Goal: Task Accomplishment & Management: Complete application form

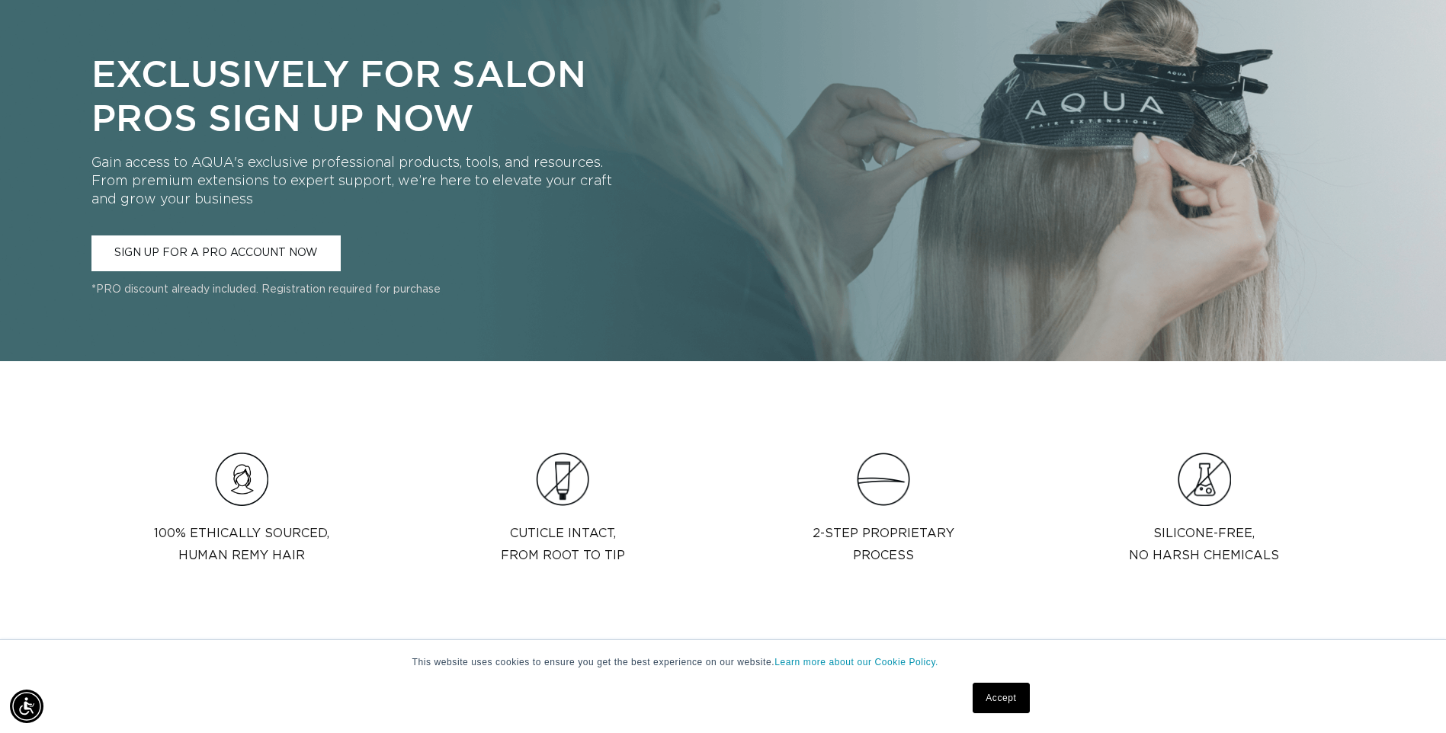
click at [232, 244] on link "SIGN UP FOR A PRO ACCOUNT NOW" at bounding box center [215, 253] width 249 height 36
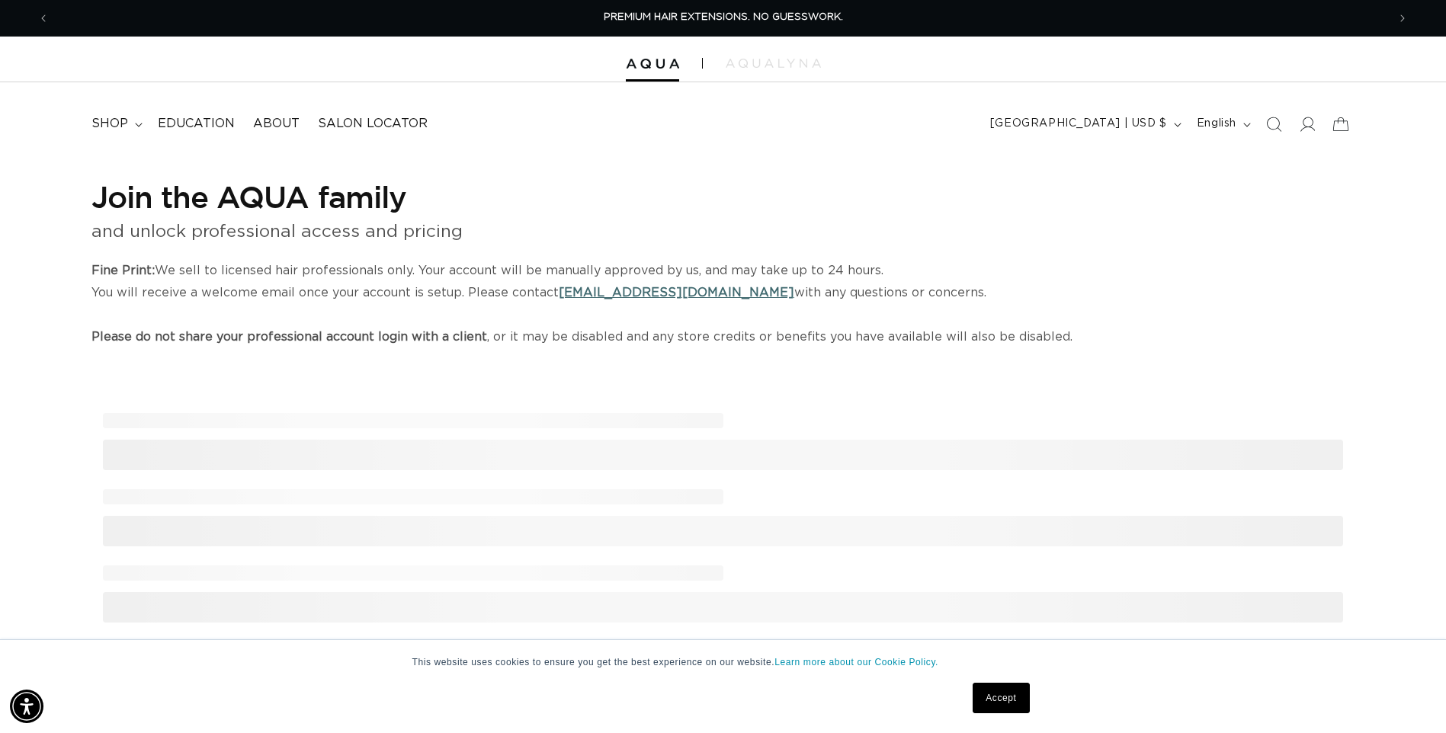
select select "US"
select select "[GEOGRAPHIC_DATA]"
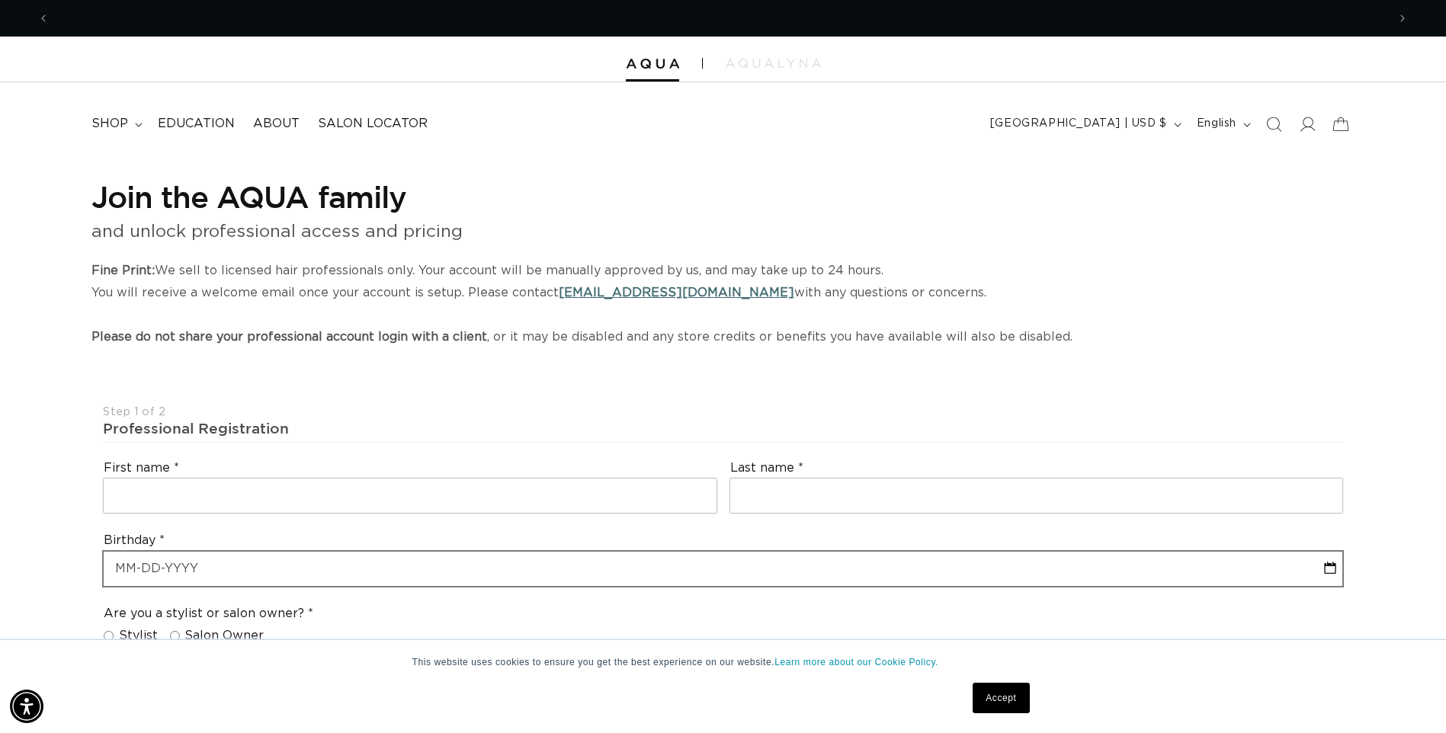
scroll to position [0, 1338]
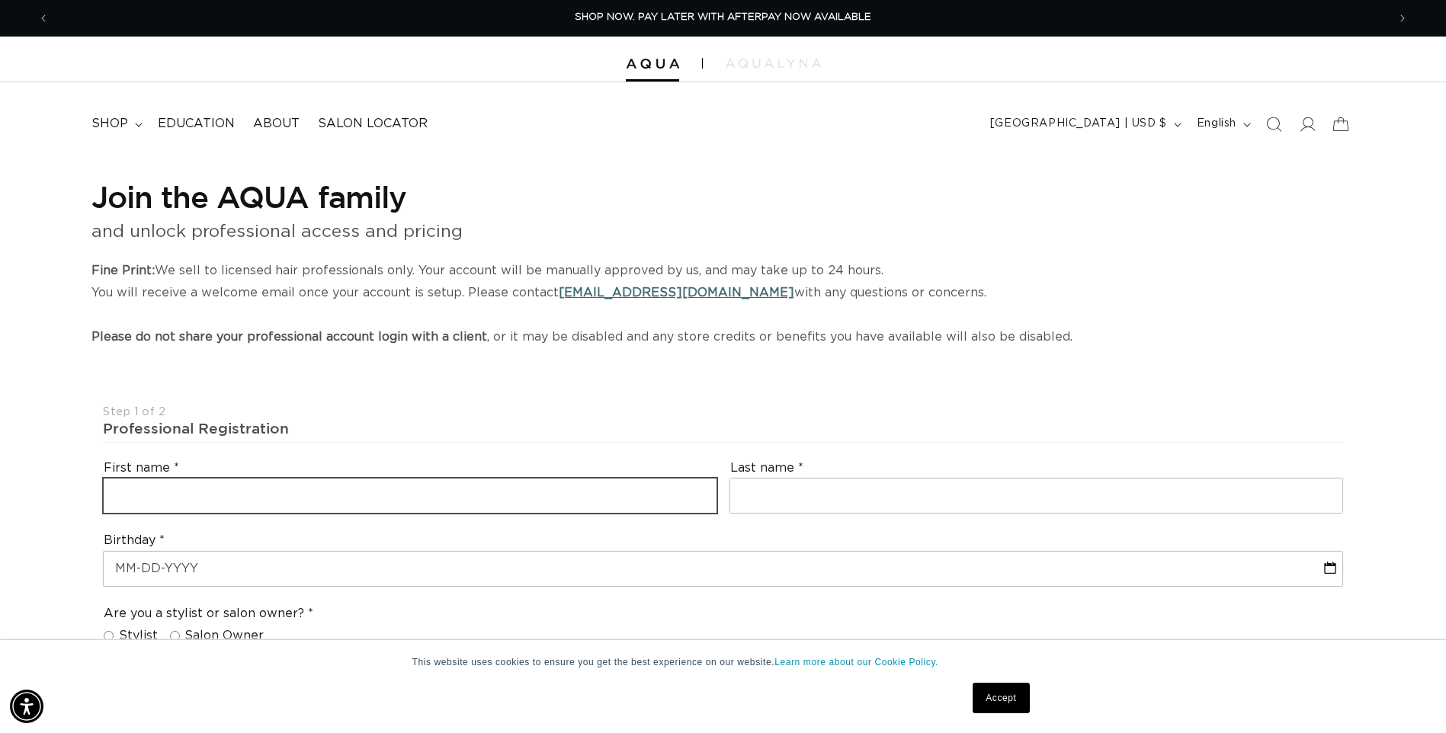
click at [430, 488] on input "text" at bounding box center [410, 496] width 613 height 34
type input "c"
type input "Charity"
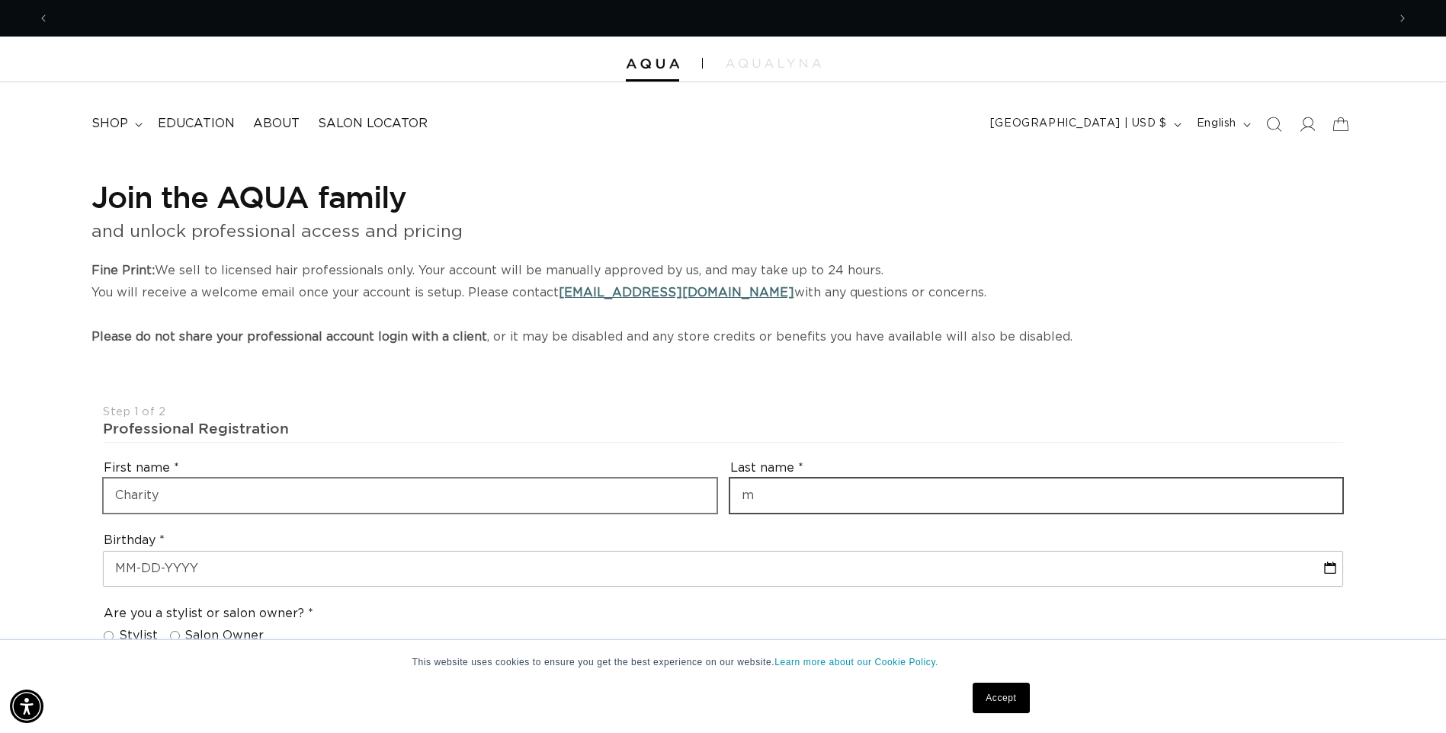
scroll to position [0, 1338]
type input "m"
type input "[PERSON_NAME]"
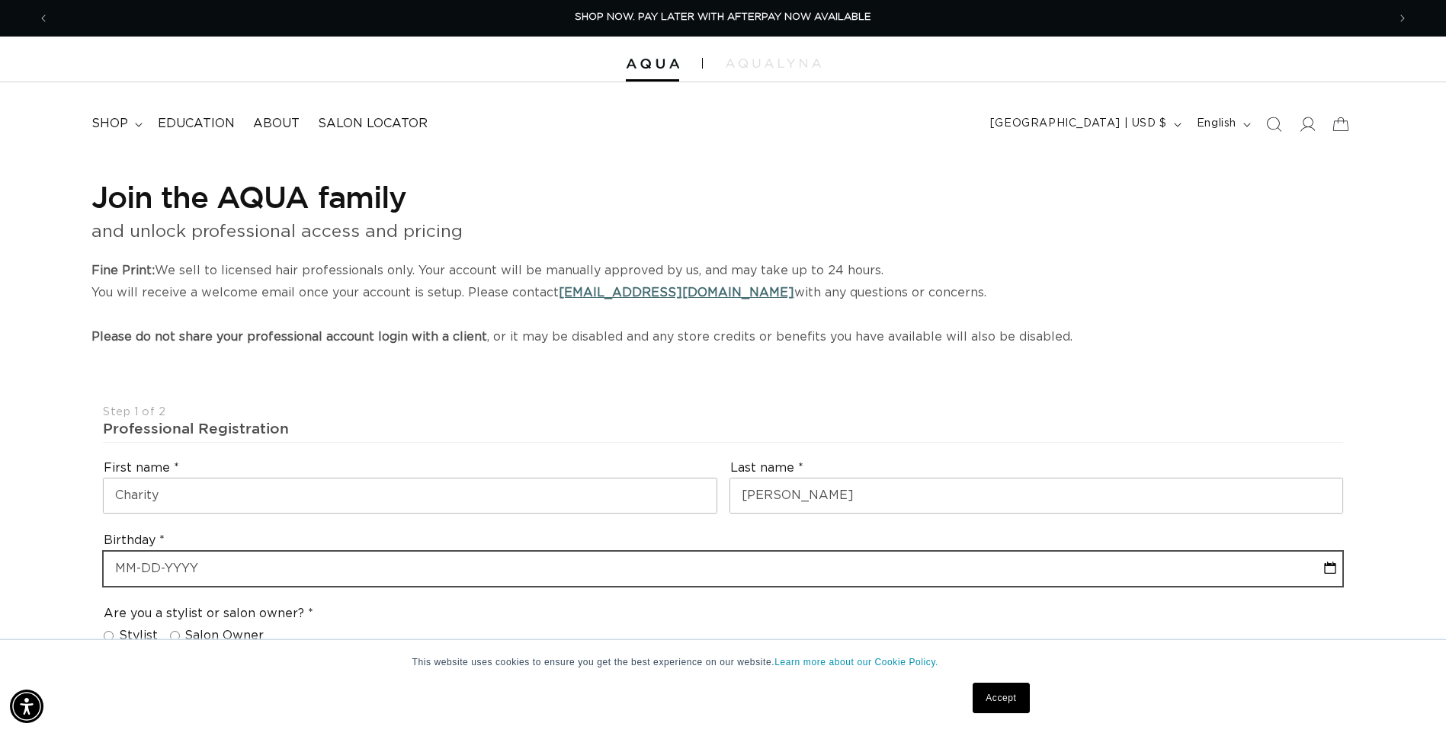
click at [207, 555] on input "text" at bounding box center [723, 569] width 1238 height 34
select select "8"
select select "2025"
type input "0"
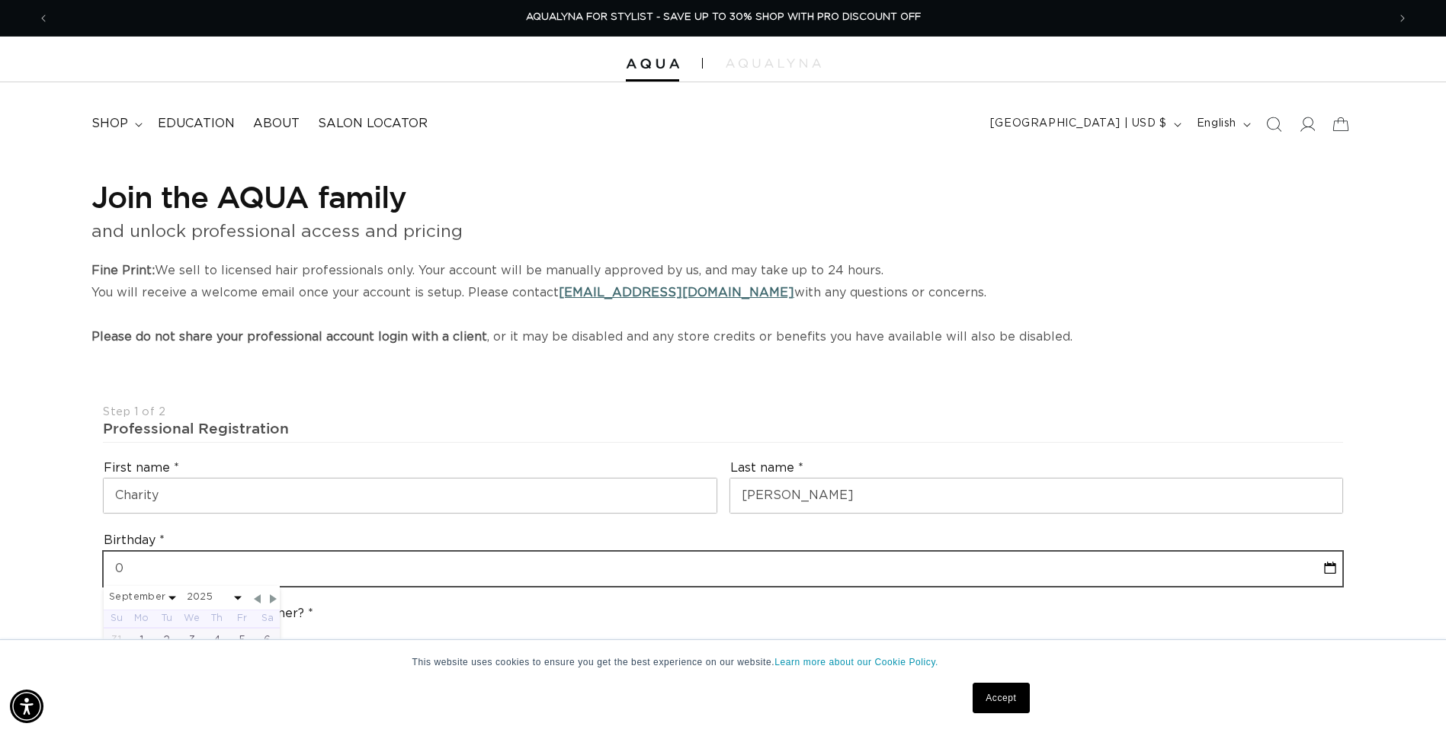
select select "8"
select select "2025"
type input "02"
select select "8"
select select "2025"
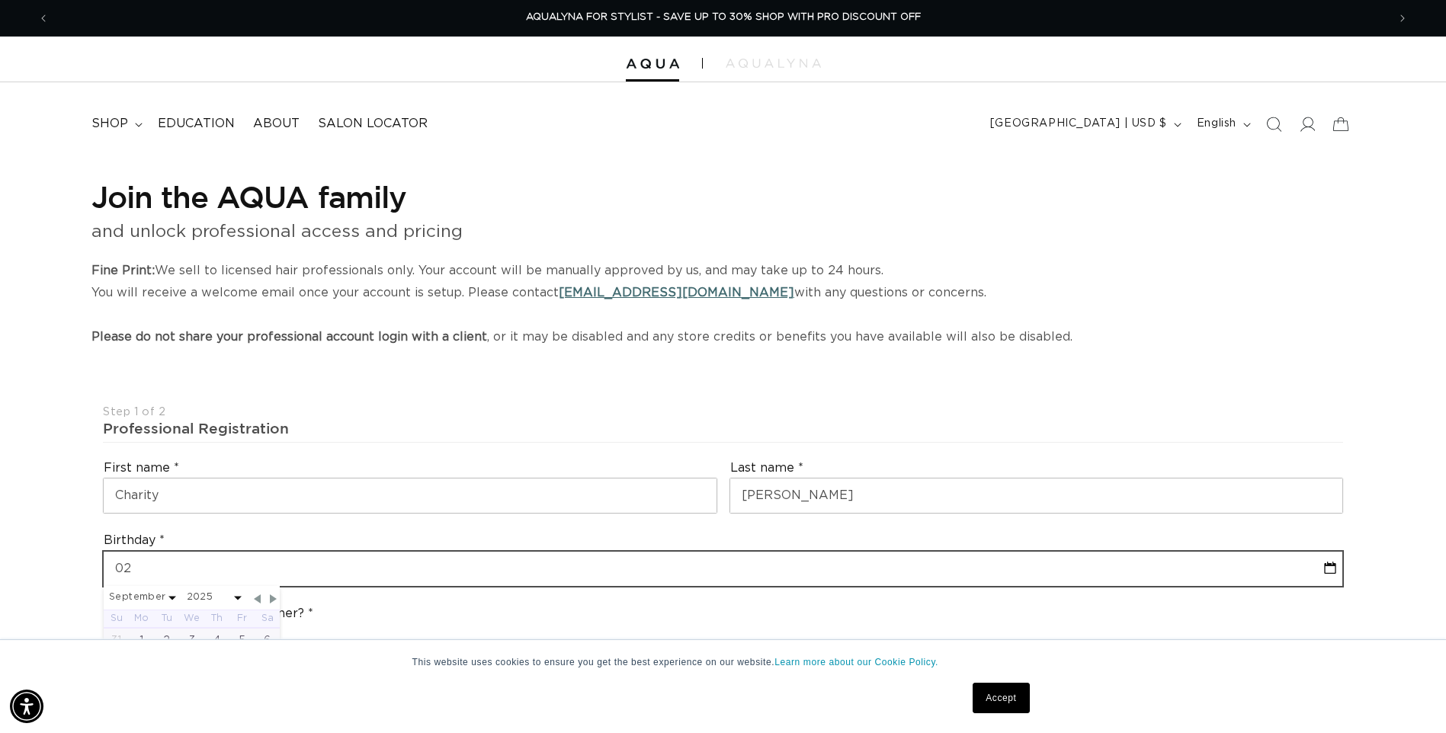
select select "8"
select select "2025"
type input "02-21"
select select "8"
select select "2025"
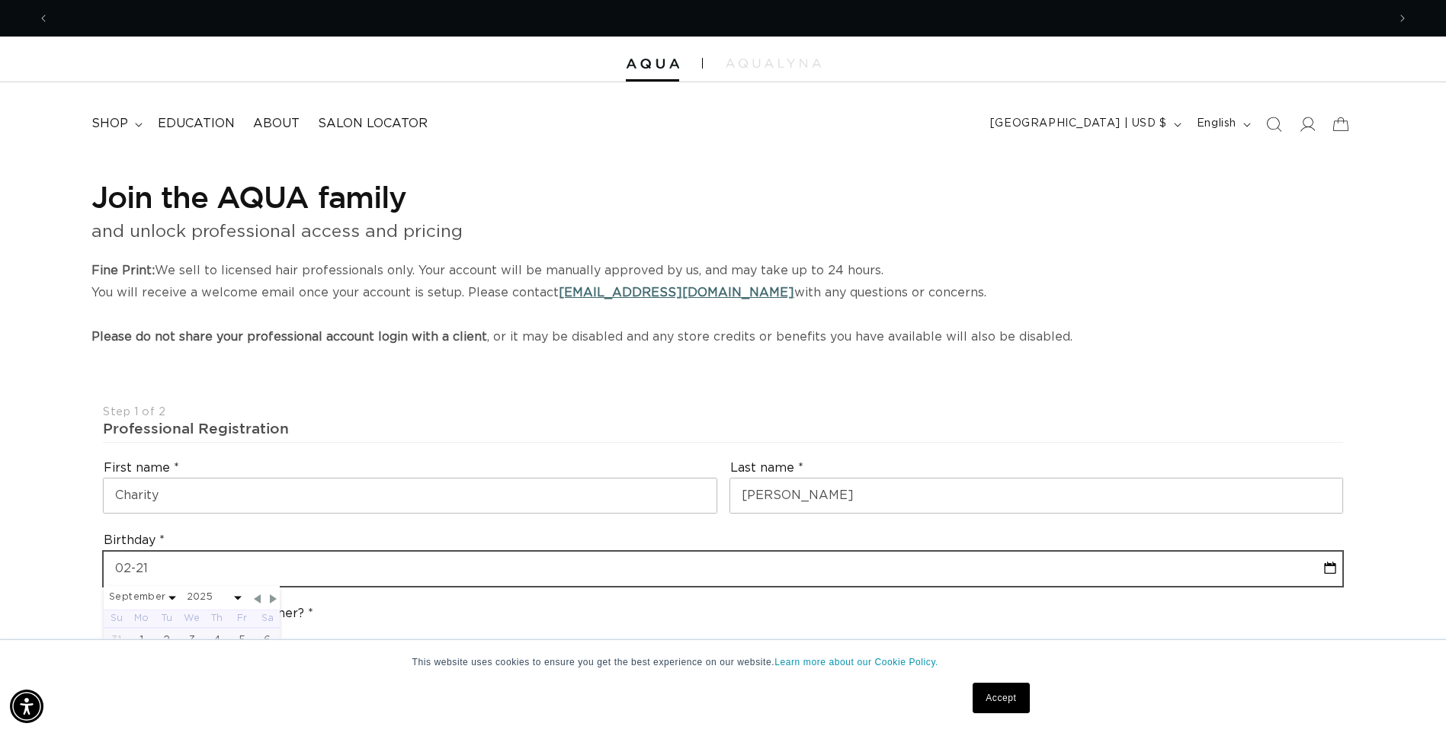
scroll to position [0, 0]
select select "8"
select select "2025"
type input "[DATE]"
select select "8"
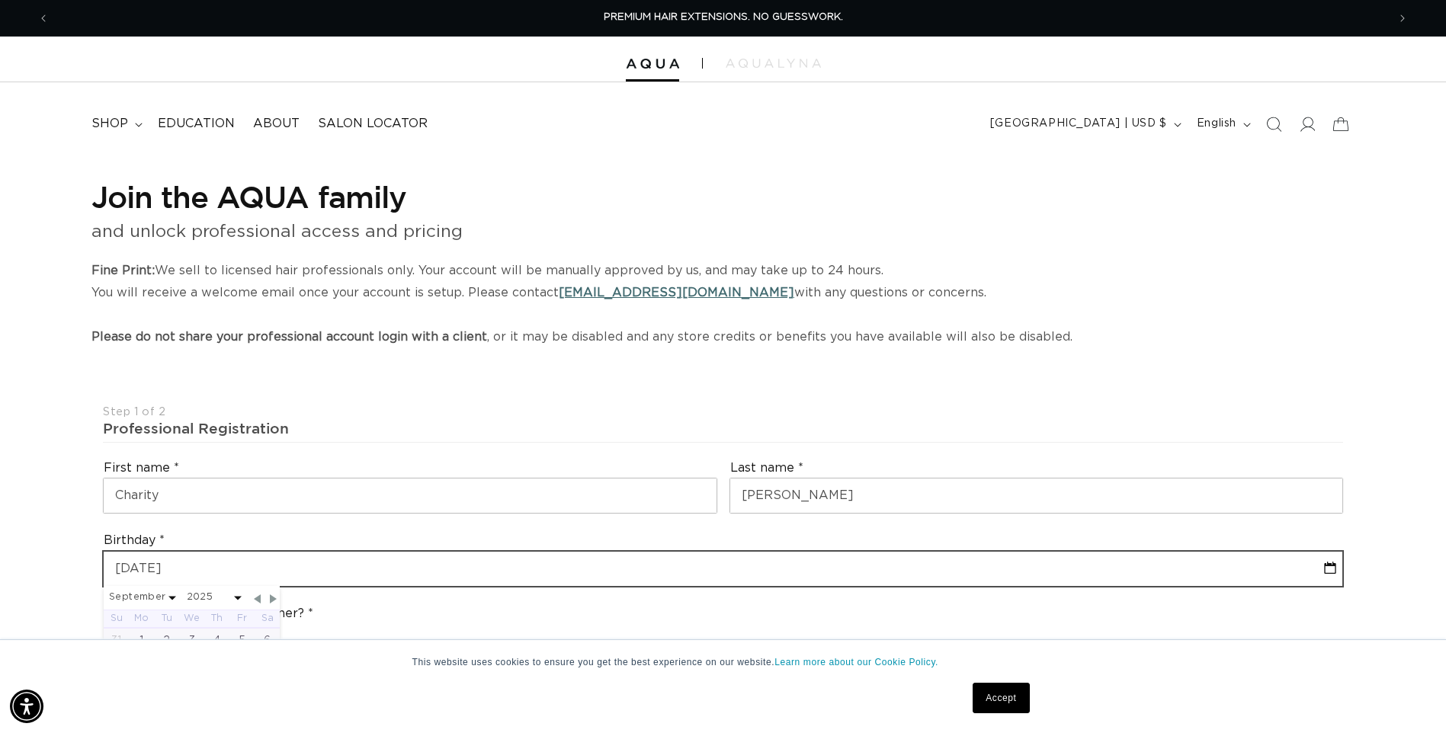
select select "2025"
type input "[PHONE_NUMBER]"
select select "8"
select select "2025"
type input "[DATE]"
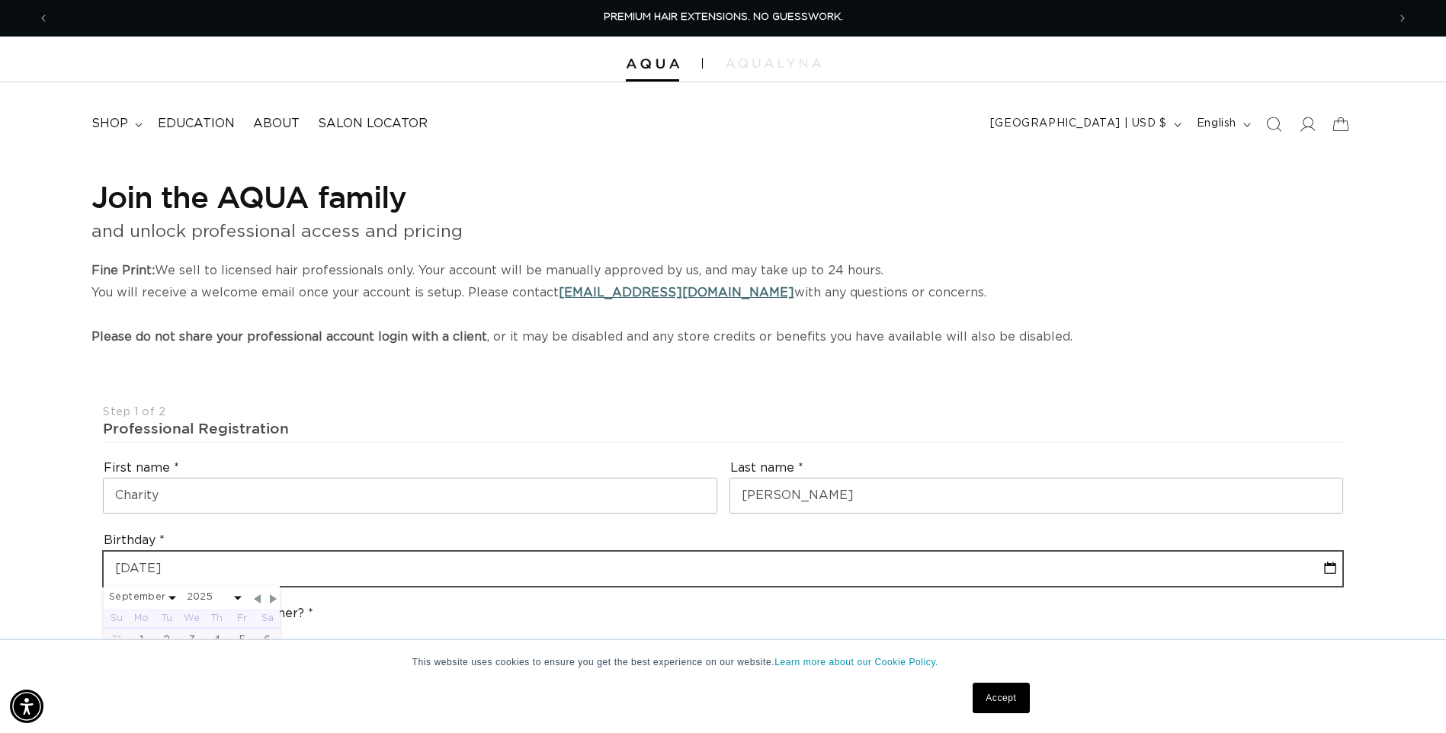
select select "1"
select select "1976"
type input "[DATE]"
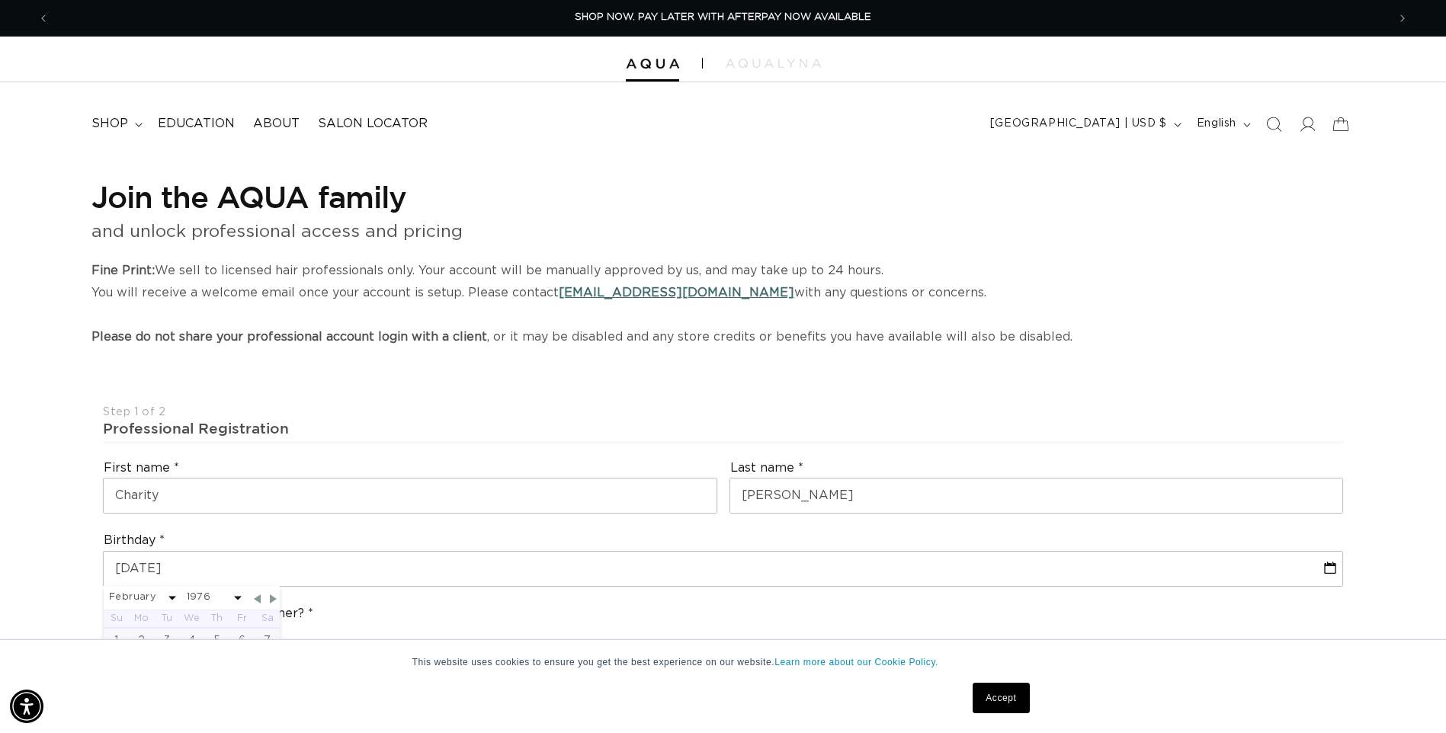
click at [839, 514] on div "Last name [PERSON_NAME]" at bounding box center [1036, 486] width 626 height 67
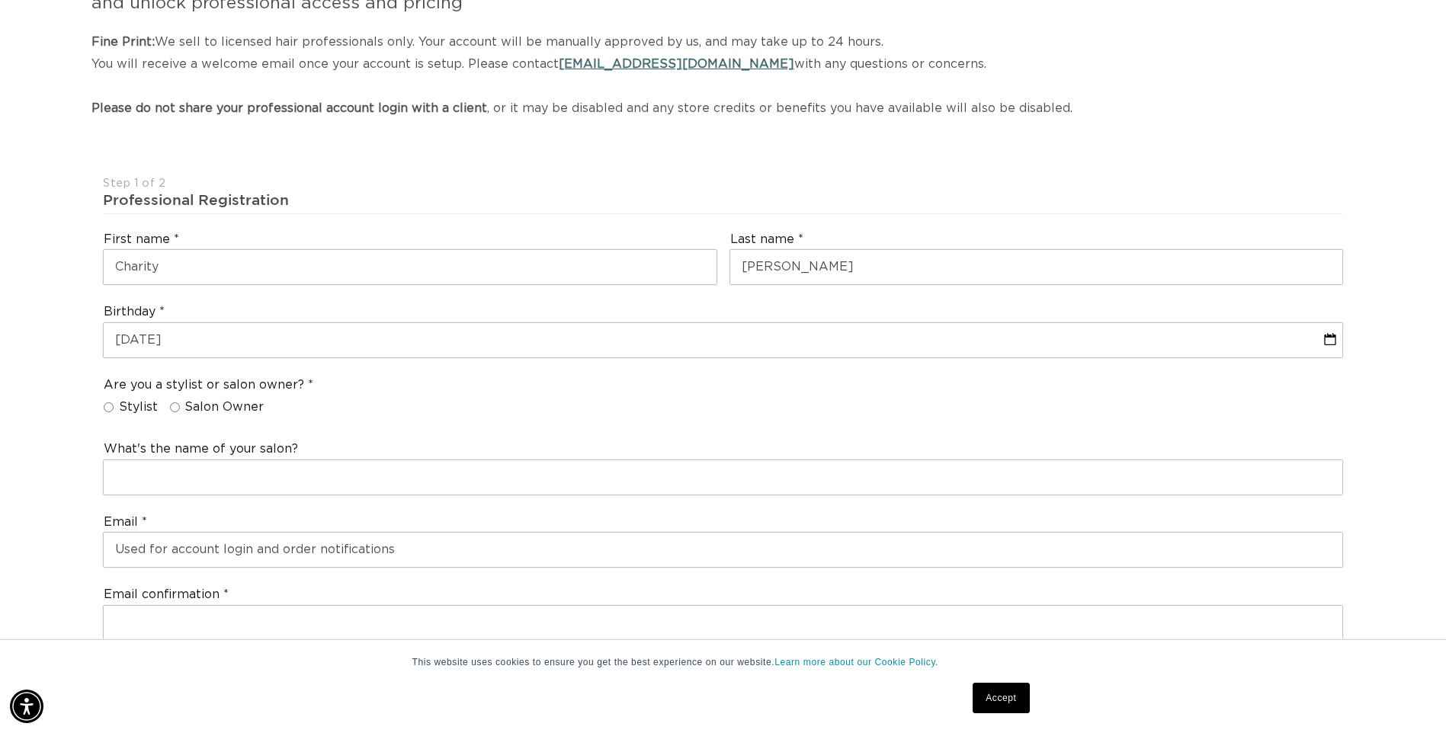
scroll to position [0, 2675]
click at [108, 405] on input "Stylist" at bounding box center [109, 407] width 10 height 10
radio input "true"
click at [175, 408] on input "Salon Owner" at bounding box center [175, 407] width 10 height 10
radio input "true"
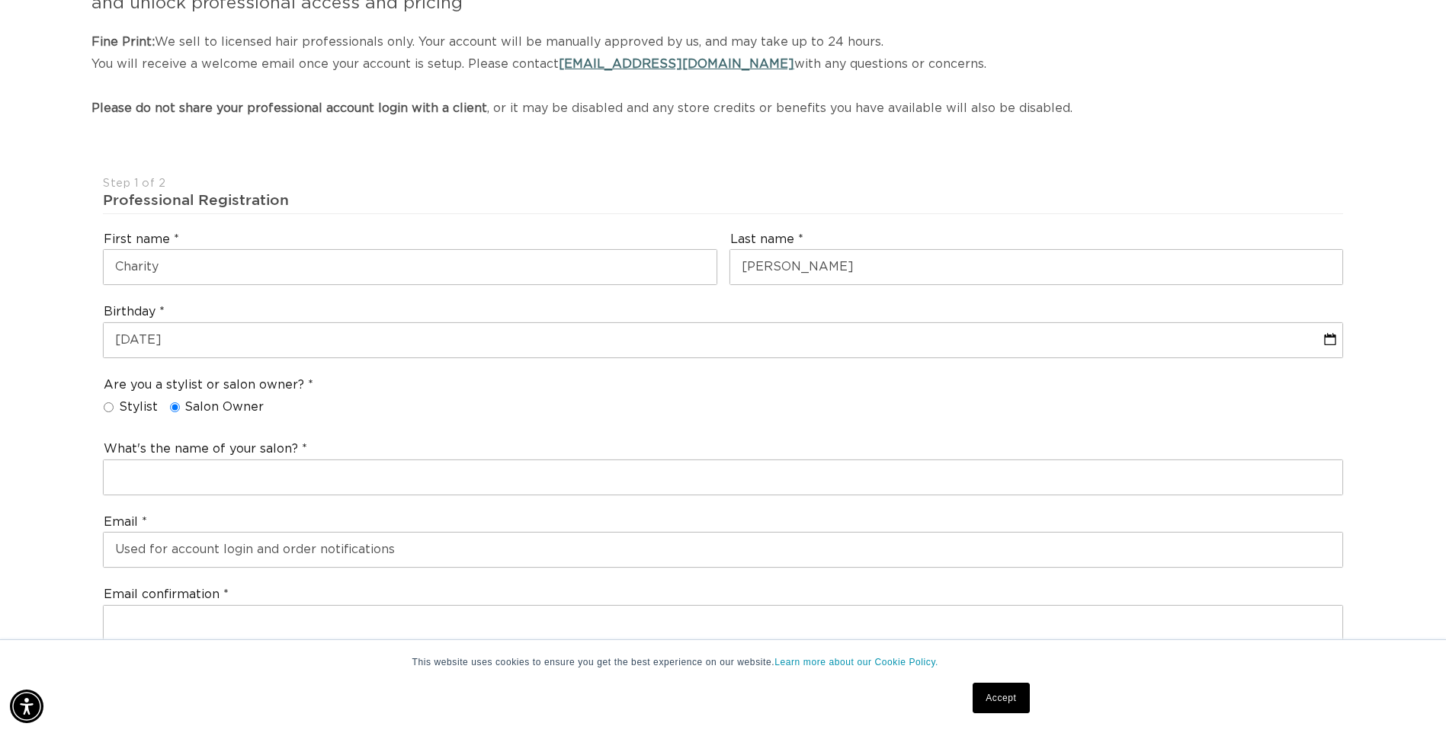
scroll to position [0, 1338]
click at [106, 405] on input "Stylist" at bounding box center [109, 407] width 10 height 10
radio input "true"
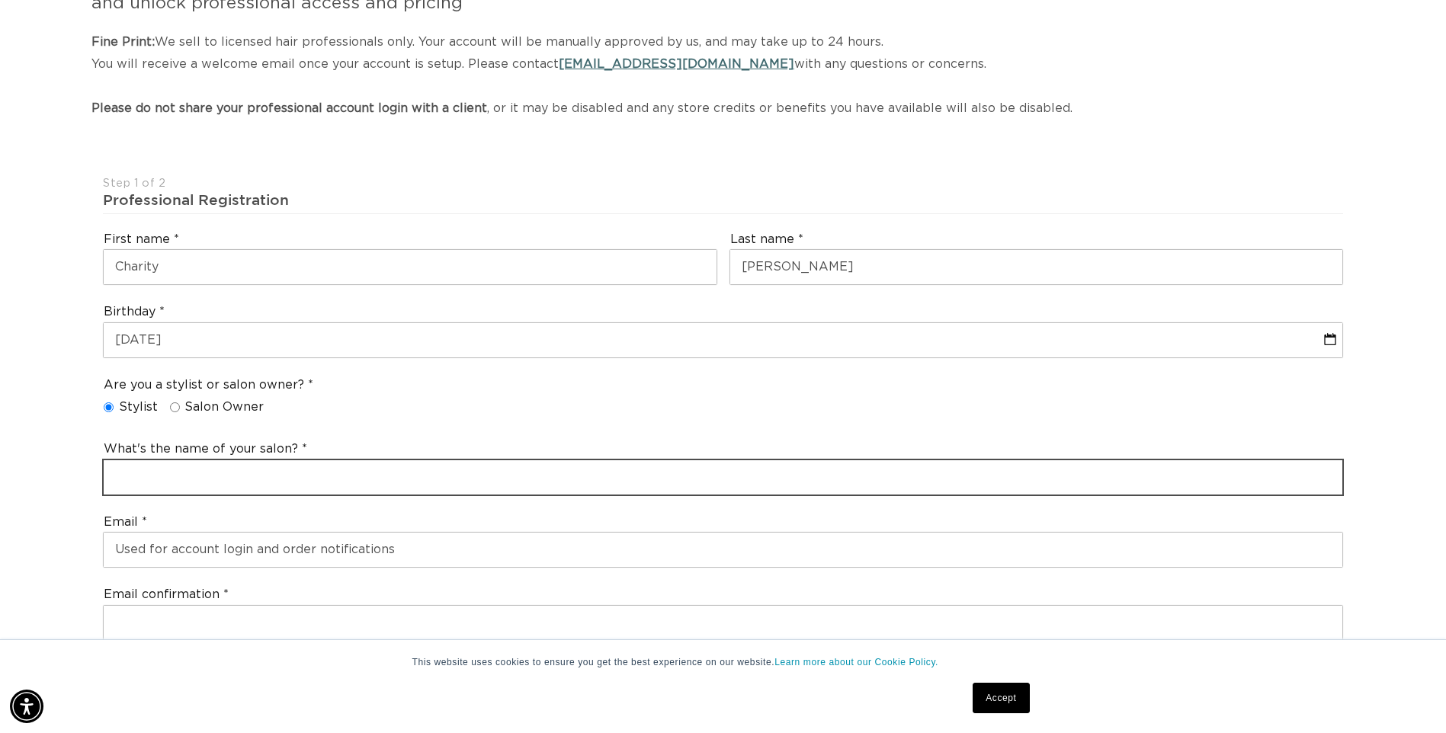
click at [183, 478] on input "text" at bounding box center [723, 477] width 1238 height 34
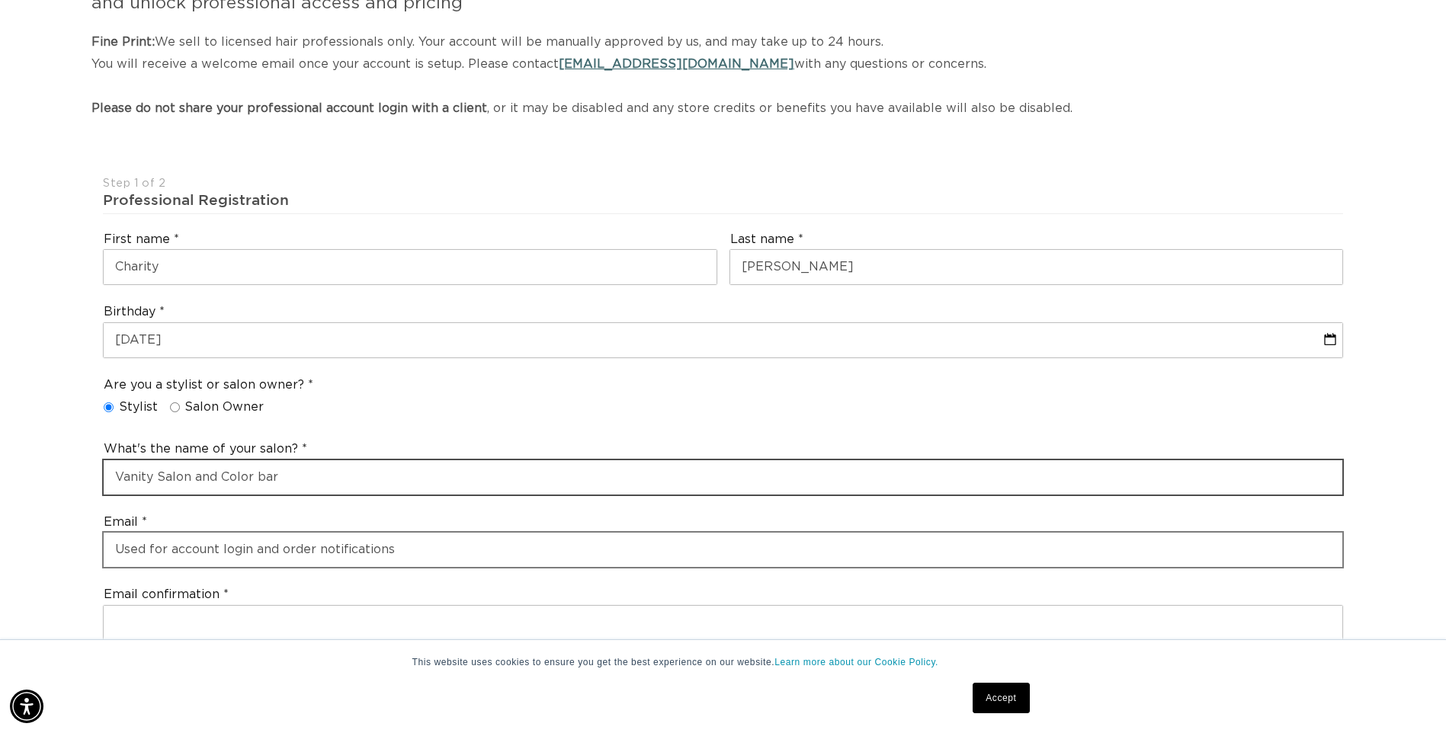
scroll to position [0, 2675]
type input "Vanity Salon and Color bar"
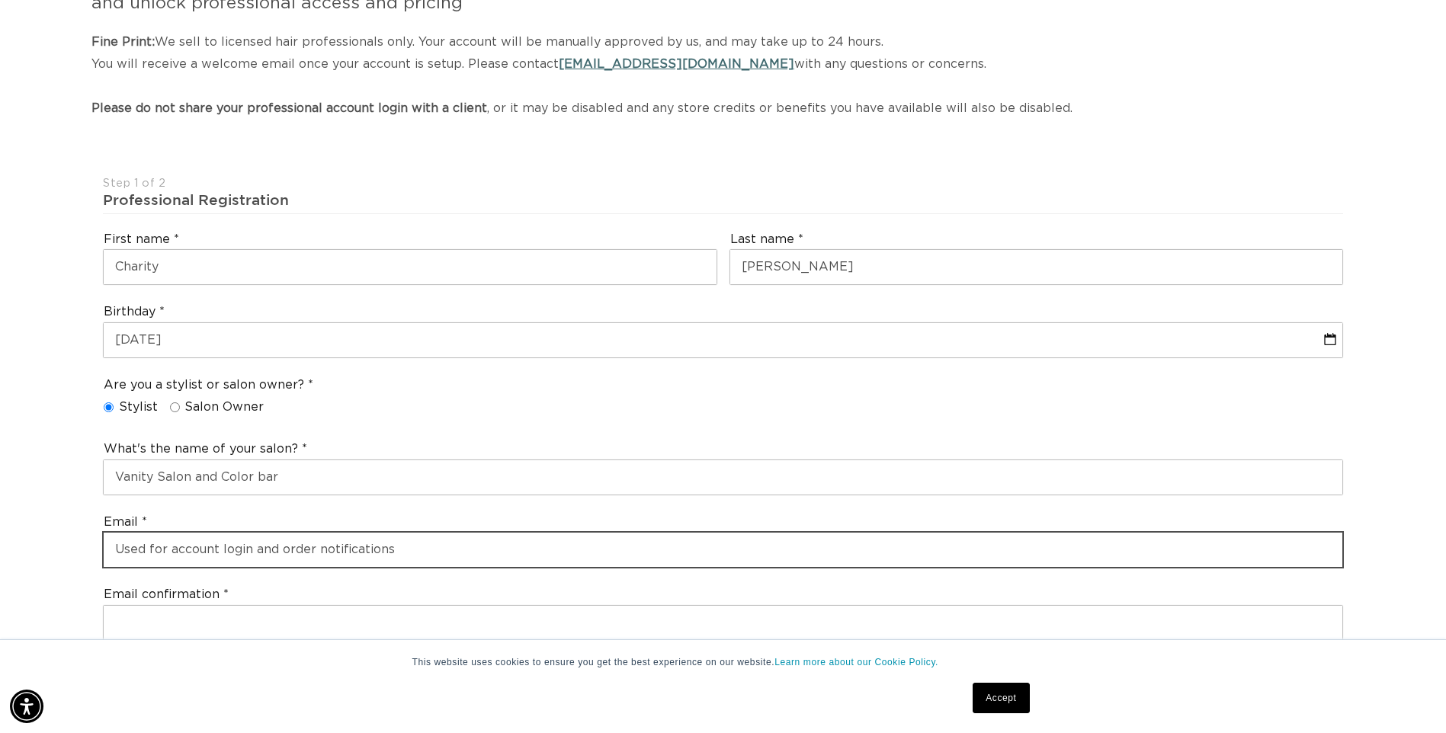
click at [154, 559] on input "email" at bounding box center [723, 550] width 1238 height 34
type input "[EMAIL_ADDRESS][DOMAIN_NAME]"
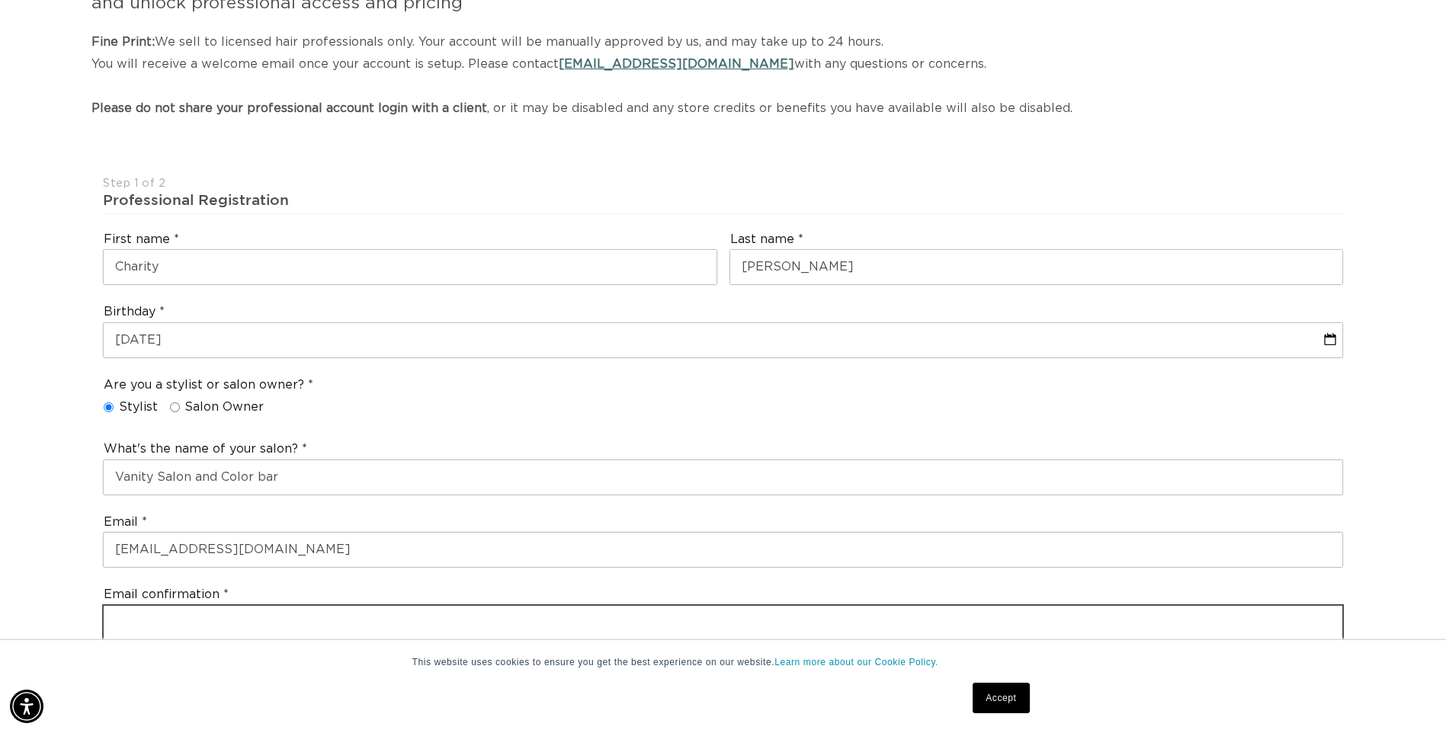
type input "[EMAIL_ADDRESS][DOMAIN_NAME]"
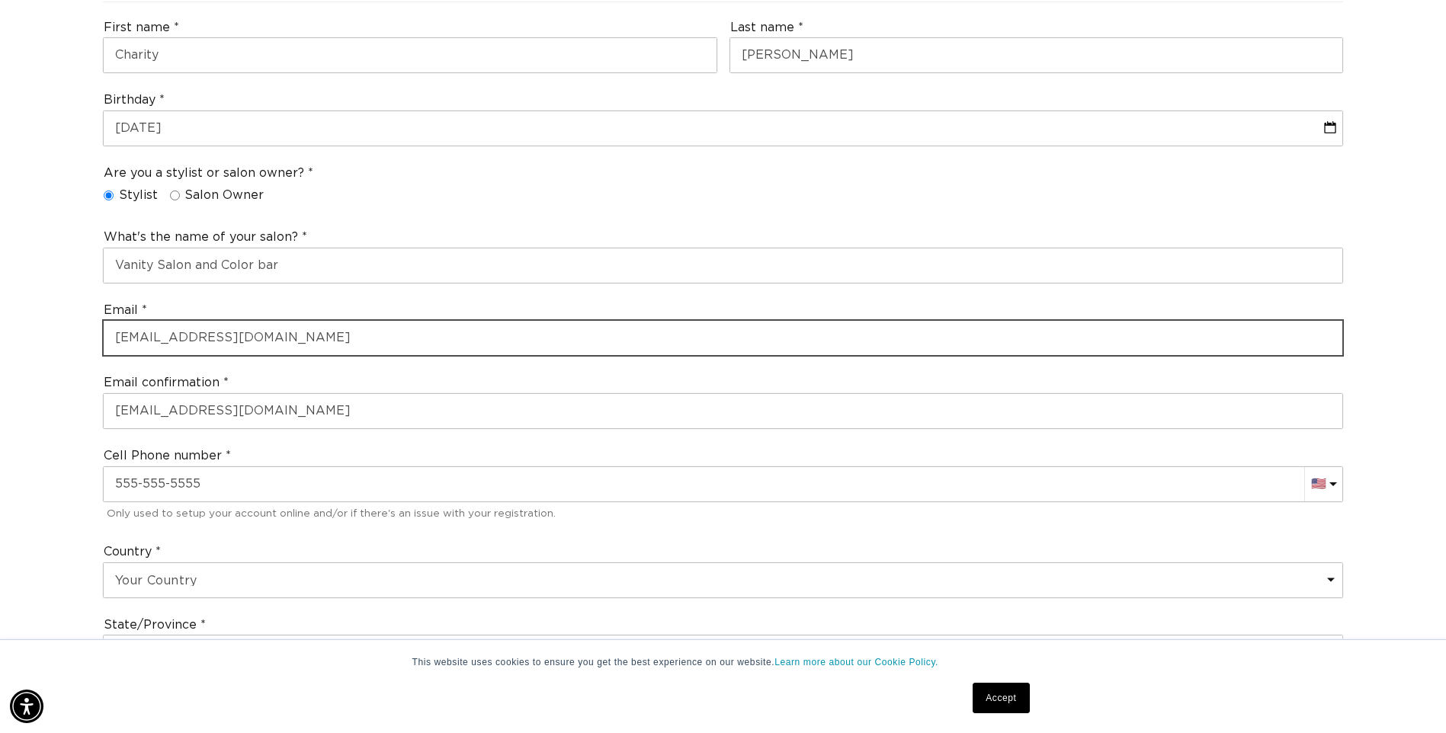
scroll to position [533, 0]
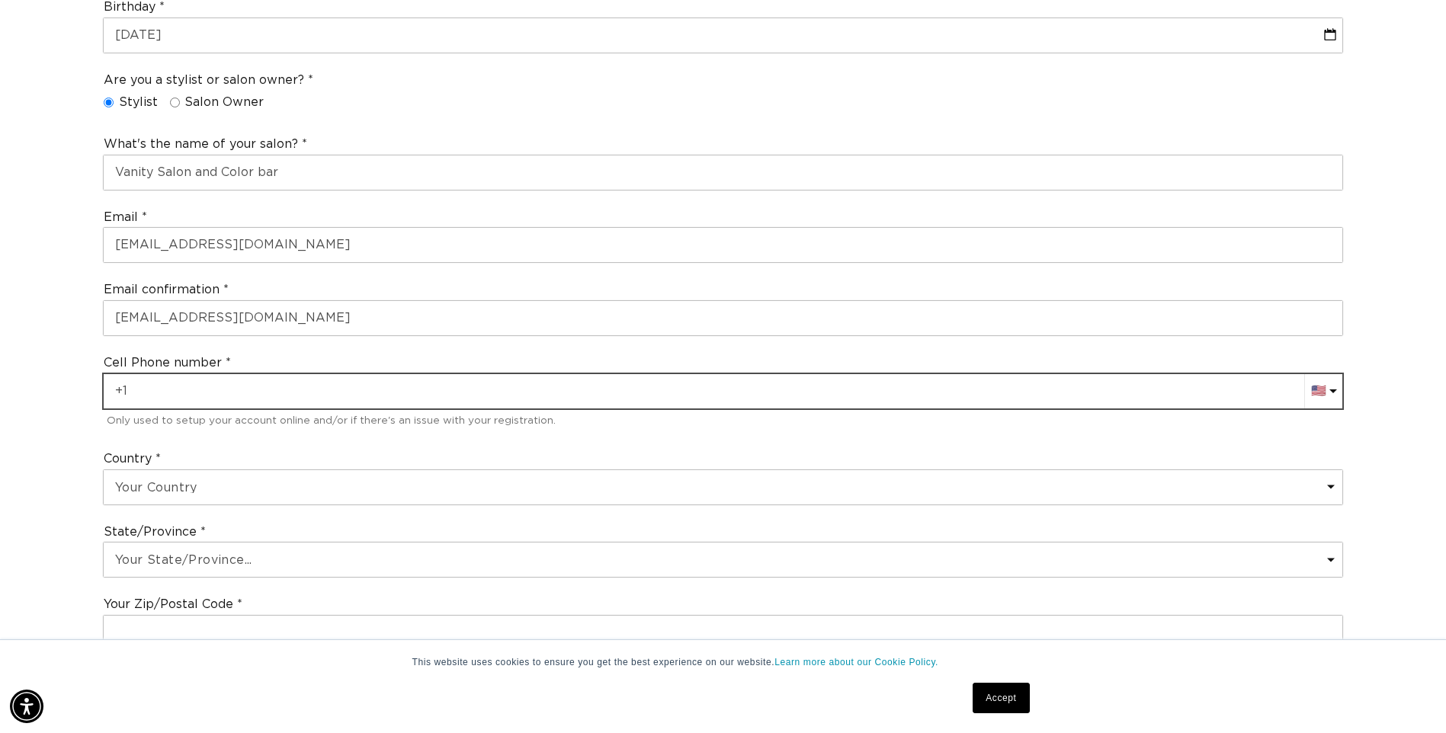
click at [221, 398] on input "+1" at bounding box center [723, 391] width 1238 height 34
type input "[PHONE_NUMBER]"
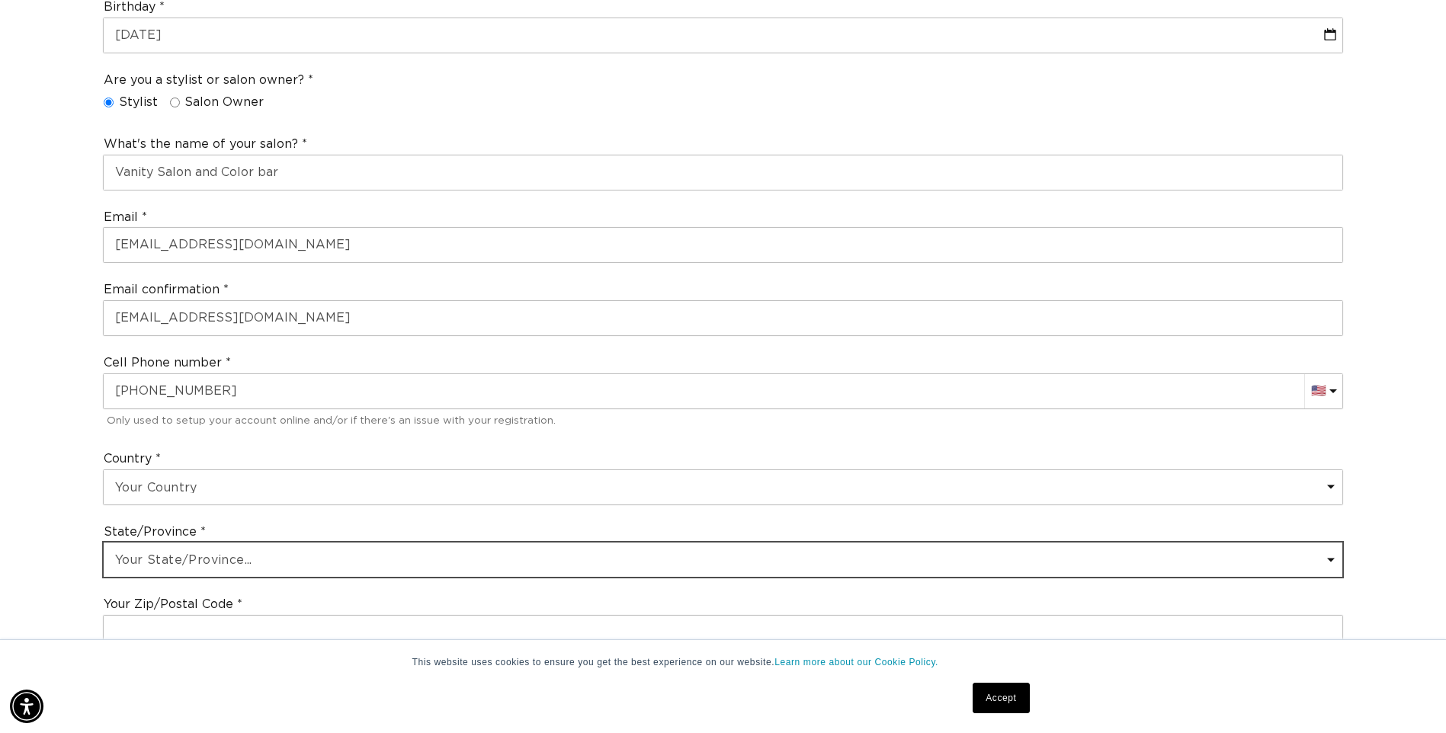
click at [204, 567] on select "Your State/Province... [US_STATE] [US_STATE] [US_STATE] [US_STATE] [US_STATE] […" at bounding box center [723, 560] width 1238 height 34
select select "[US_STATE]"
click at [104, 543] on select "Your State/Province... [US_STATE] [US_STATE] [US_STATE] [US_STATE] [US_STATE] […" at bounding box center [723, 560] width 1238 height 34
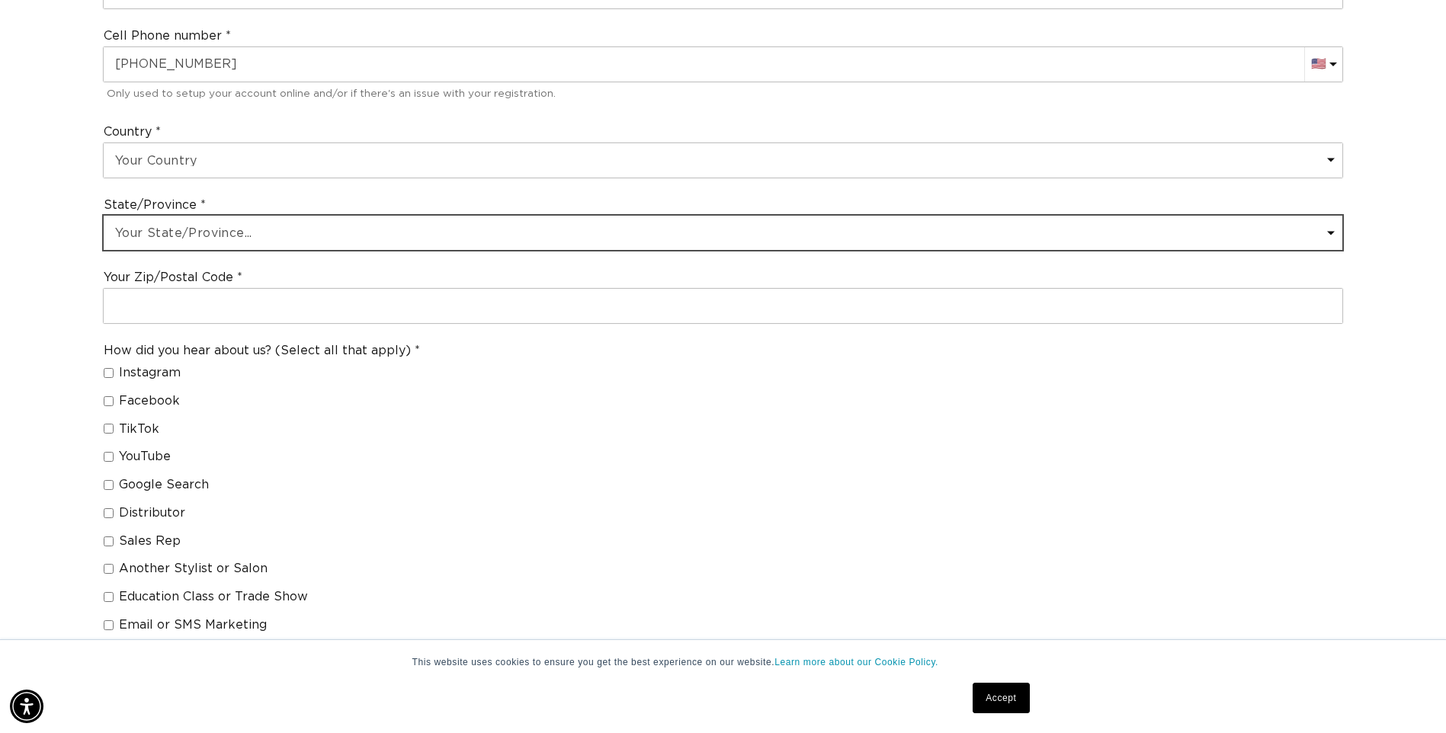
scroll to position [915, 0]
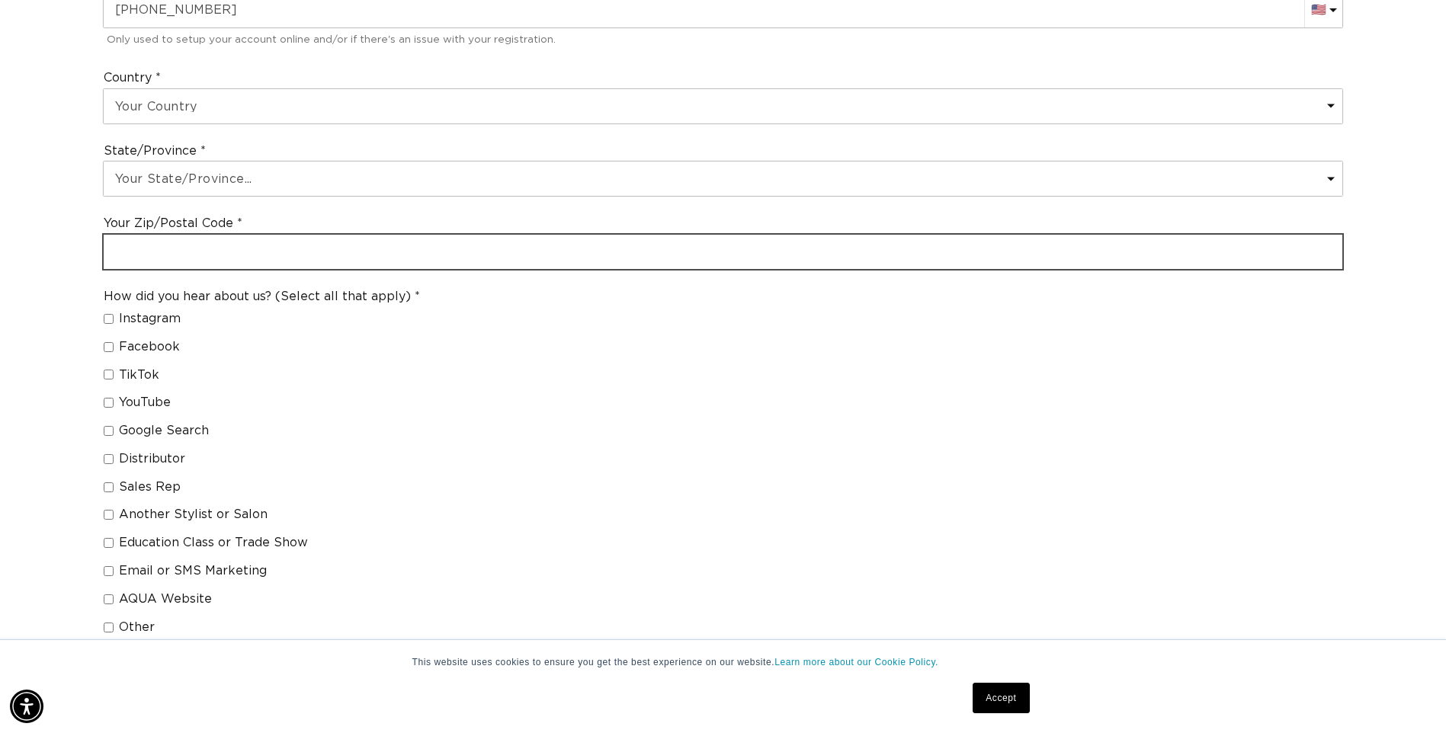
click at [151, 248] on input "text" at bounding box center [723, 252] width 1238 height 34
type input "27529"
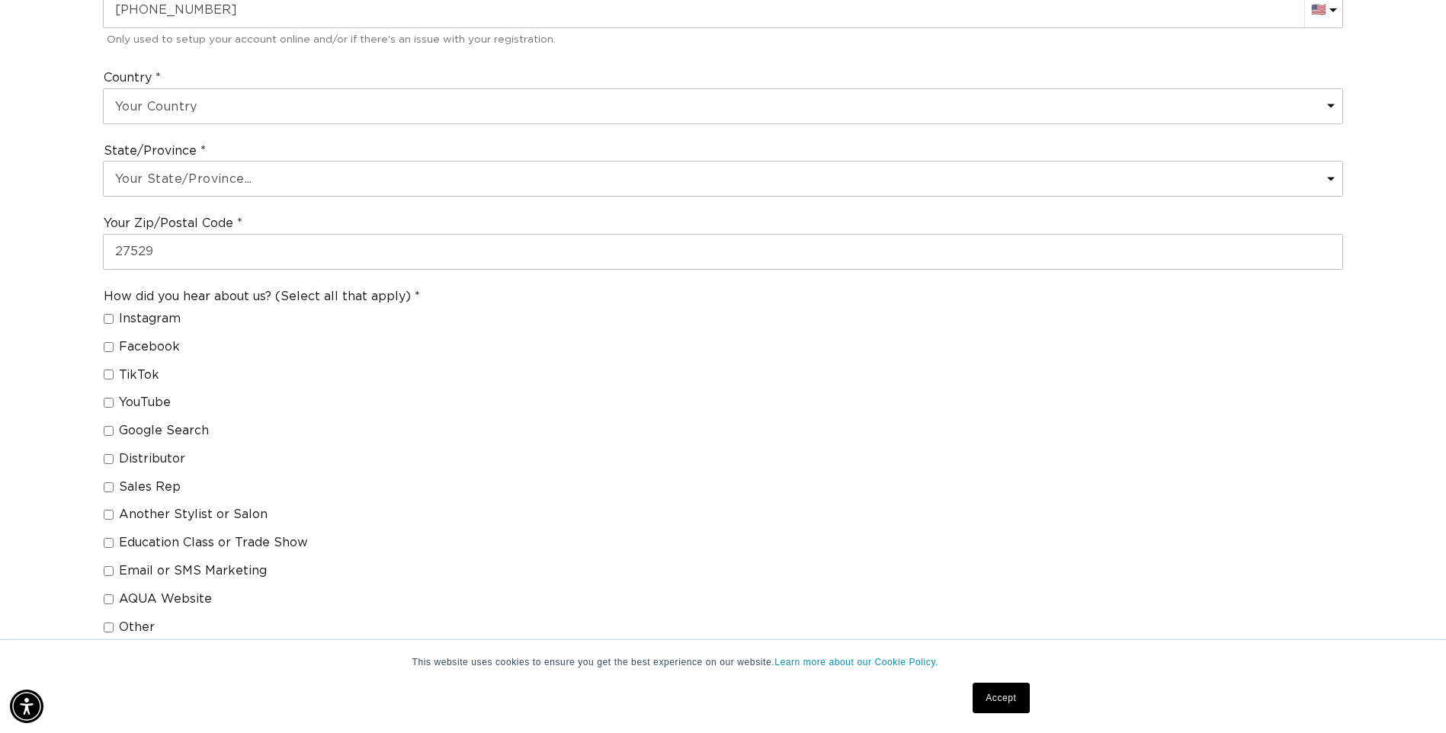
click at [111, 458] on input "Distributor" at bounding box center [109, 459] width 10 height 10
checkbox input "true"
click at [111, 485] on input "Sales Rep" at bounding box center [109, 487] width 10 height 10
checkbox input "true"
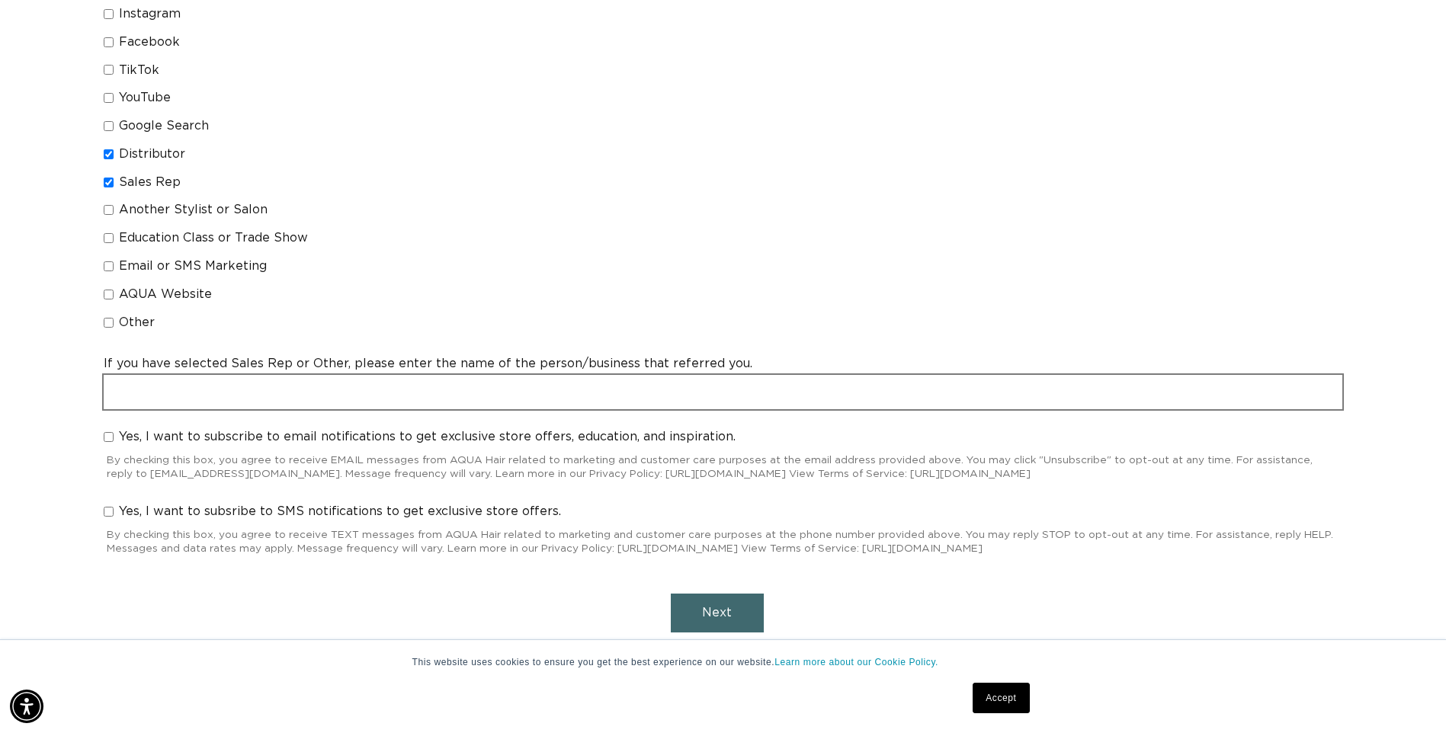
scroll to position [0, 0]
click at [260, 408] on input "text" at bounding box center [723, 392] width 1238 height 34
type input "[PERSON_NAME], [PERSON_NAME]"
click at [105, 514] on input "Yes, I want to subsribe to SMS notifications to get exclusive store offers." at bounding box center [109, 512] width 10 height 10
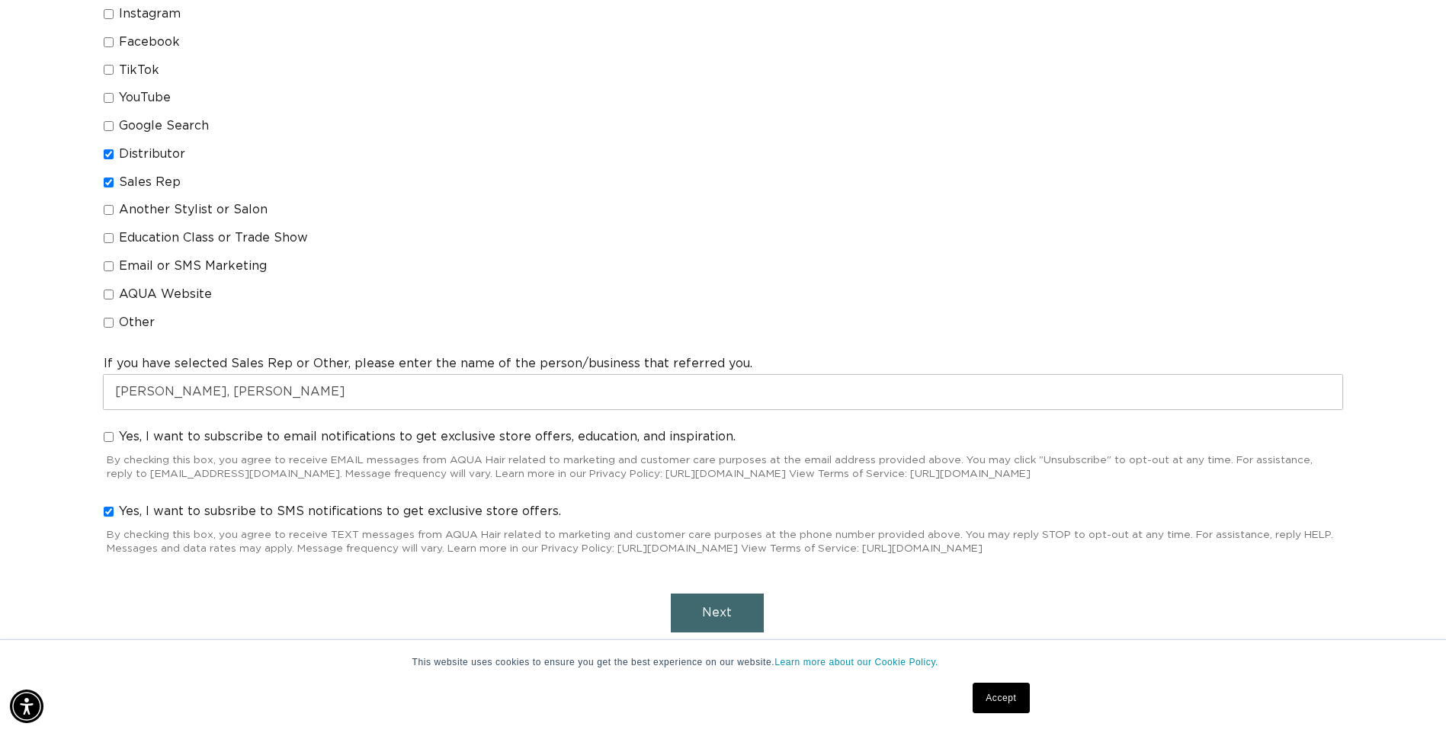
checkbox input "true"
click at [104, 437] on input "Yes, I want to subscribe to email notifications to get exclusive store offers, …" at bounding box center [109, 437] width 10 height 10
checkbox input "true"
click at [742, 617] on button "Next" at bounding box center [717, 613] width 93 height 39
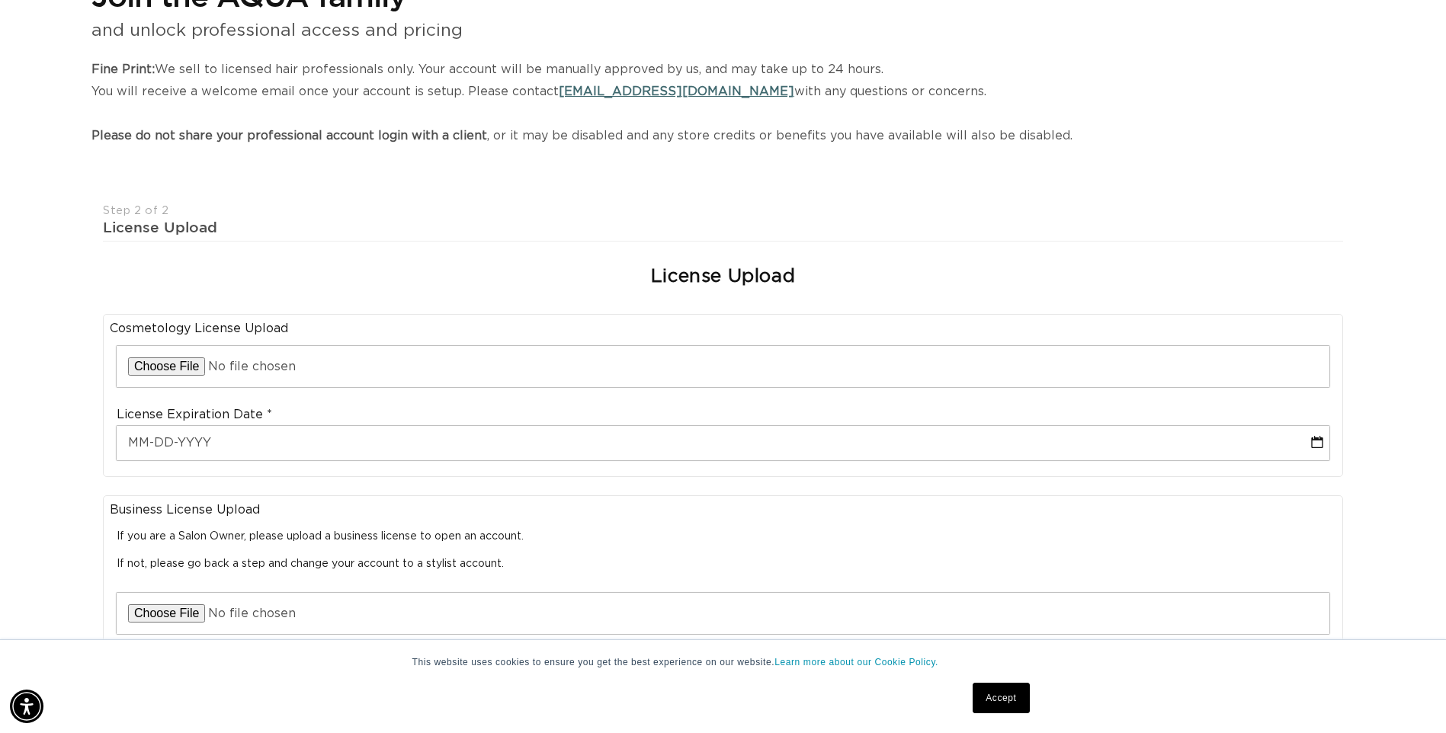
scroll to position [0, 2675]
click at [153, 365] on input "file" at bounding box center [723, 366] width 1213 height 41
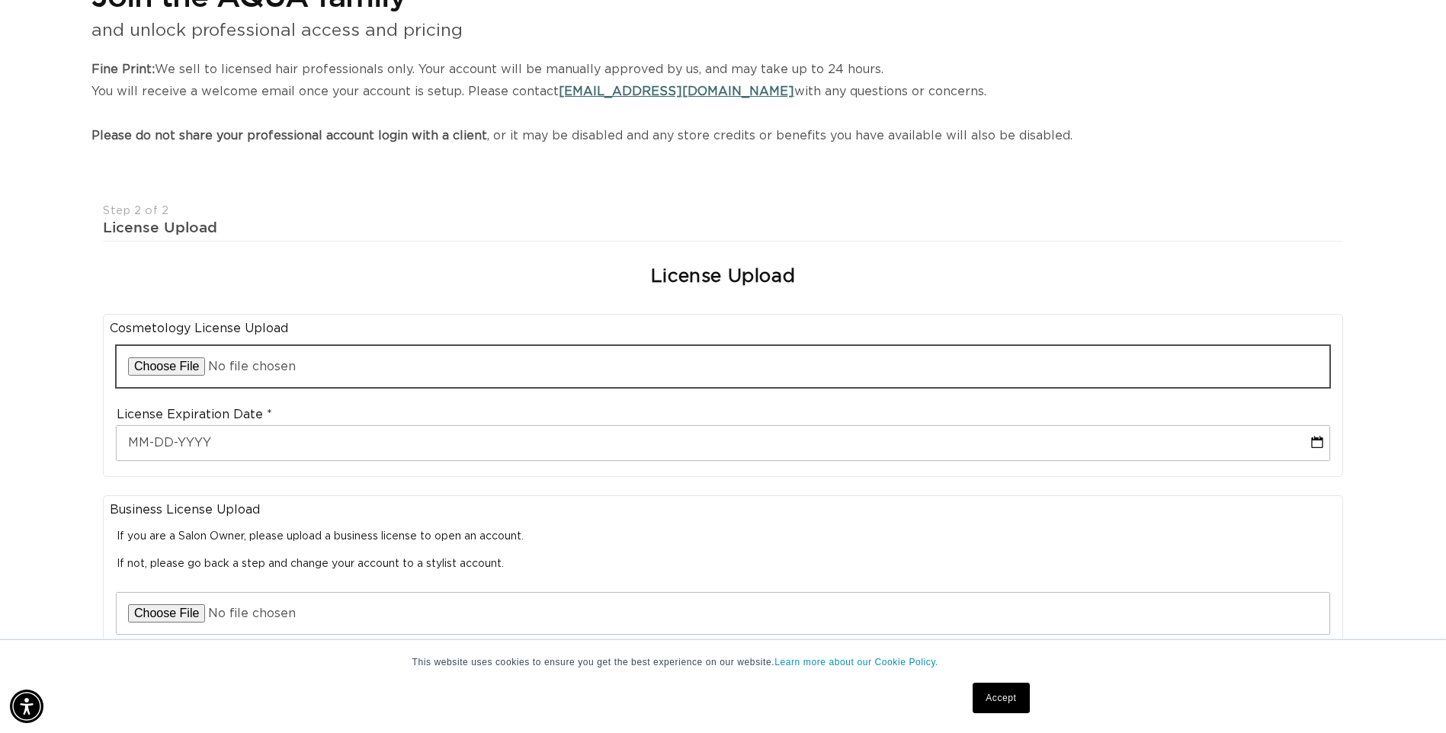
click at [244, 372] on input "file" at bounding box center [723, 366] width 1213 height 41
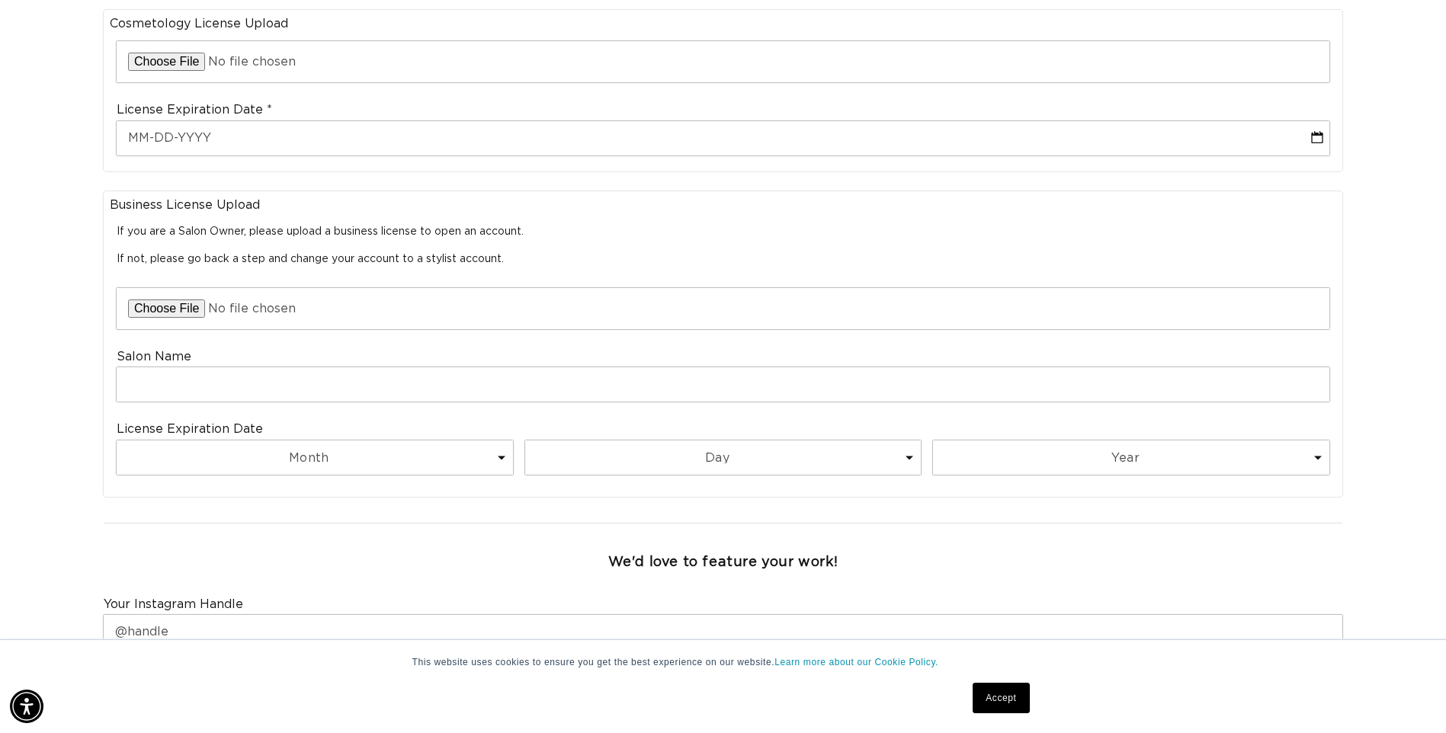
scroll to position [0, 0]
